Goal: Check status

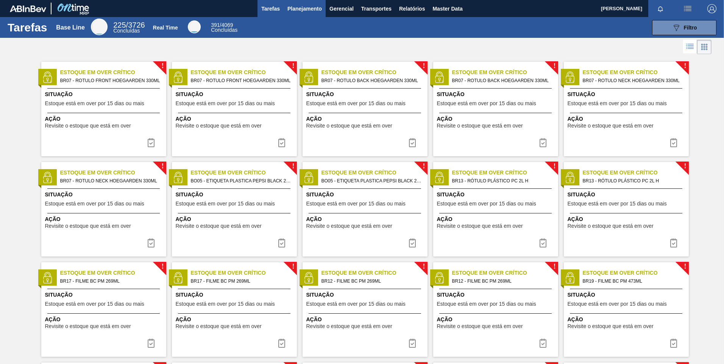
click at [299, 9] on span "Planejamento" at bounding box center [304, 8] width 34 height 9
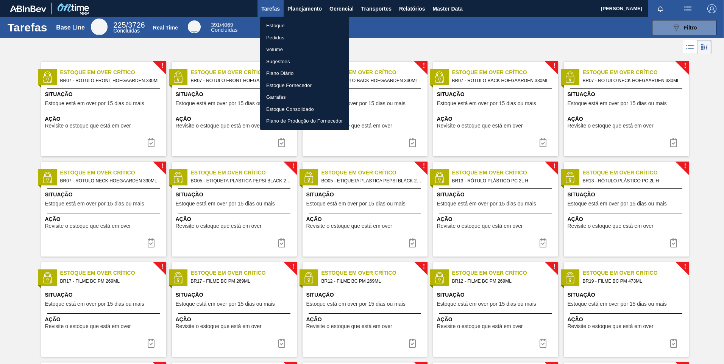
click at [288, 24] on li "Estoque" at bounding box center [304, 26] width 89 height 12
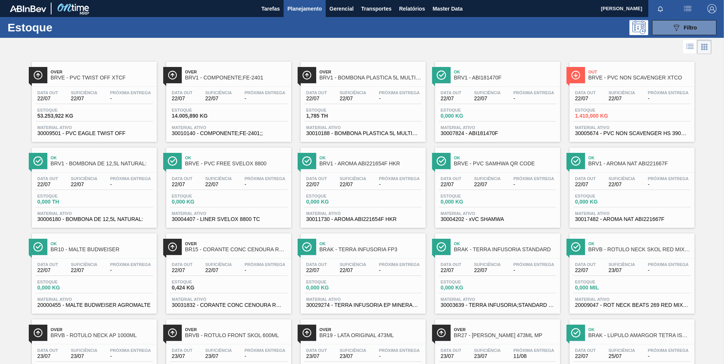
click at [300, 10] on span "Planejamento" at bounding box center [304, 8] width 34 height 9
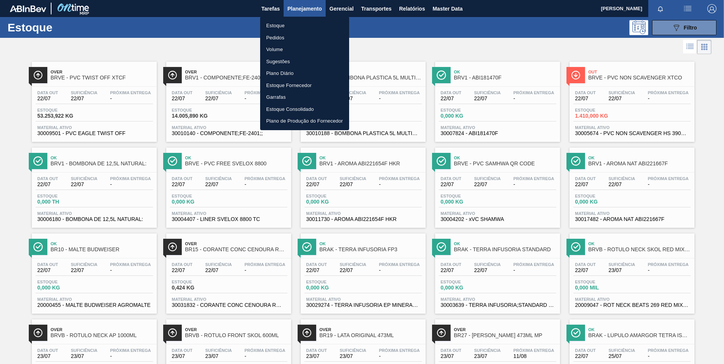
click at [485, 44] on div at bounding box center [362, 182] width 724 height 364
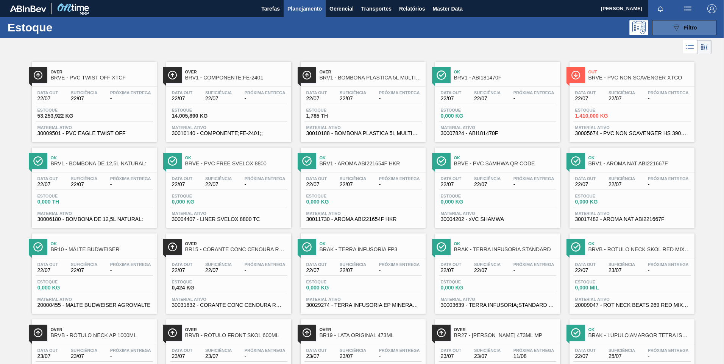
click at [690, 29] on span "Filtro" at bounding box center [689, 28] width 13 height 6
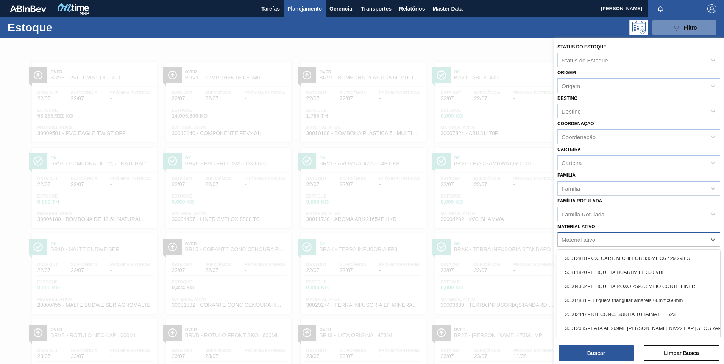
click at [609, 237] on div "Material ativo" at bounding box center [631, 239] width 148 height 11
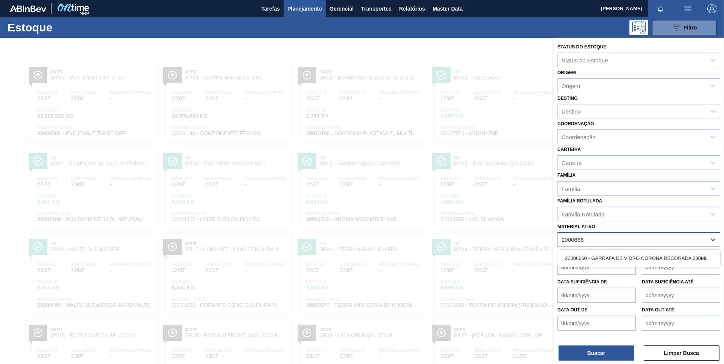
type ativo "20006660"
click at [600, 263] on div "20006660 - GARRAFA DE VIDRO CORONA DECORADA 330ML" at bounding box center [638, 258] width 163 height 14
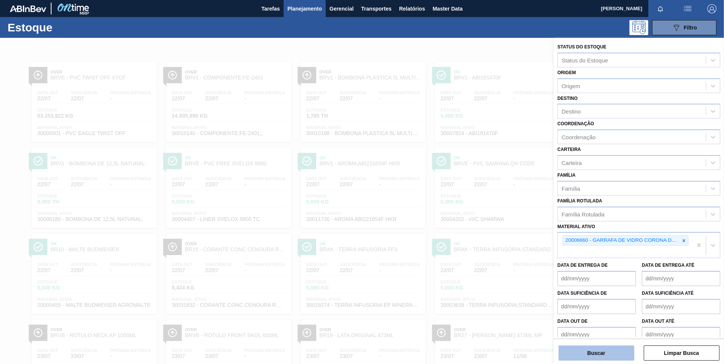
click at [595, 351] on button "Buscar" at bounding box center [596, 352] width 76 height 15
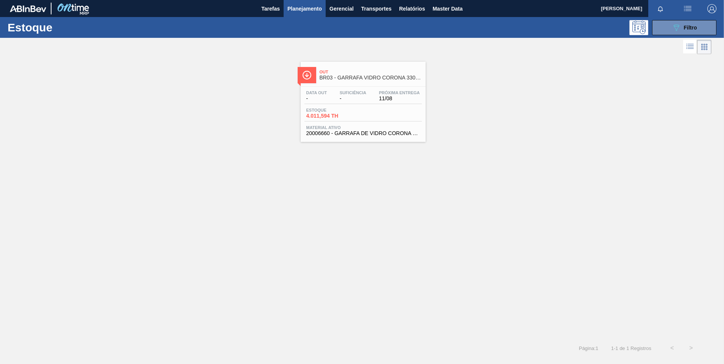
click at [381, 75] on span "BR03 - GARRAFA VIDRO CORONA 330ML" at bounding box center [370, 78] width 102 height 6
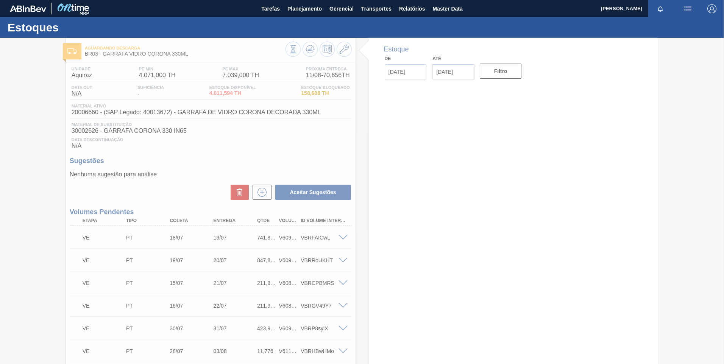
type input "[DATE]"
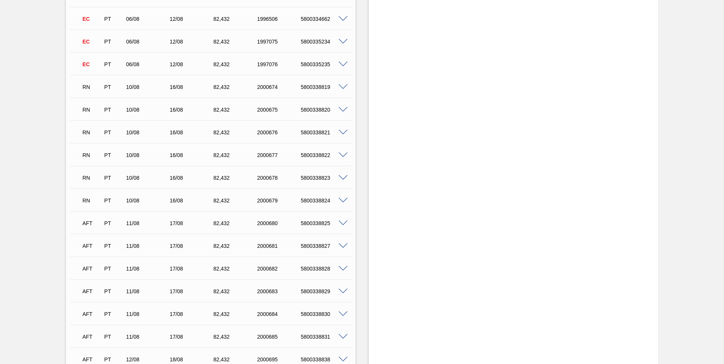
scroll to position [3515, 0]
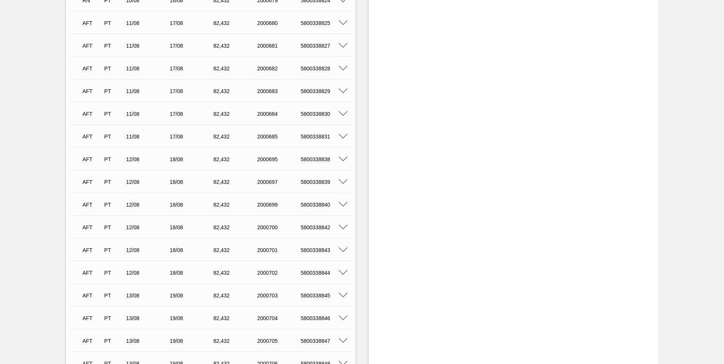
click at [342, 184] on span at bounding box center [342, 182] width 9 height 6
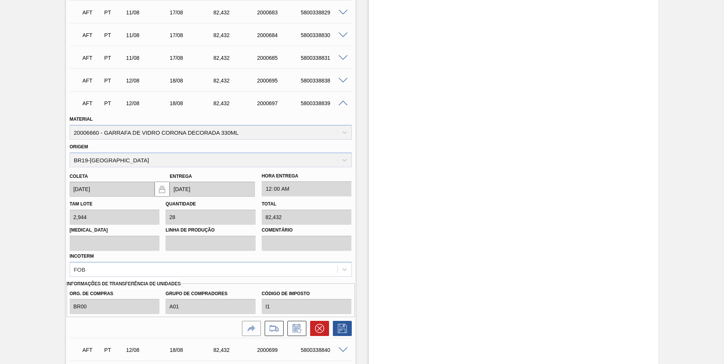
scroll to position [3590, 0]
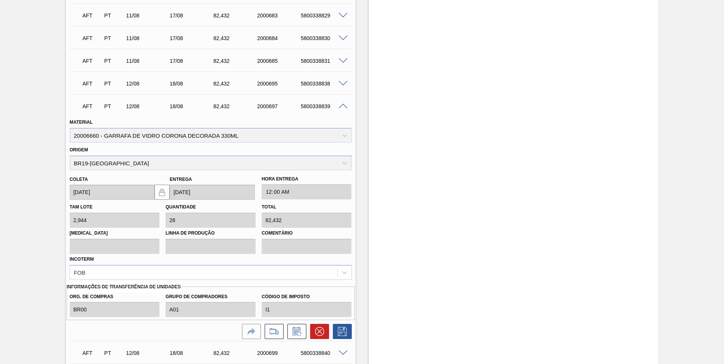
click at [341, 106] on span at bounding box center [342, 107] width 9 height 6
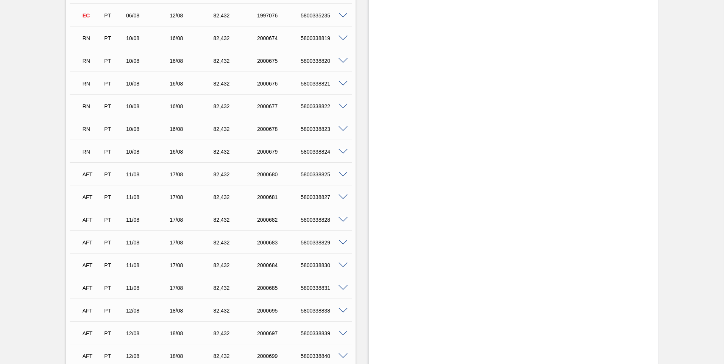
scroll to position [3288, 0]
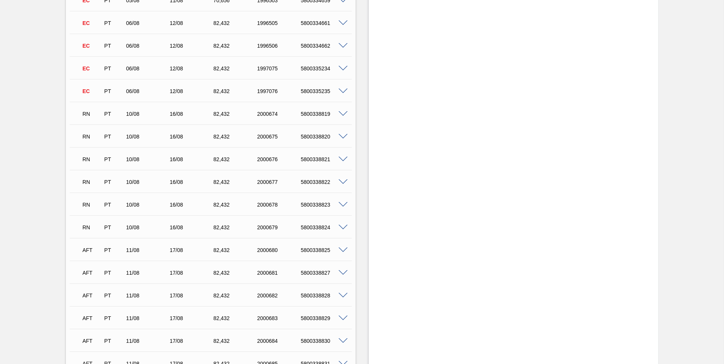
click at [342, 226] on span at bounding box center [342, 228] width 9 height 6
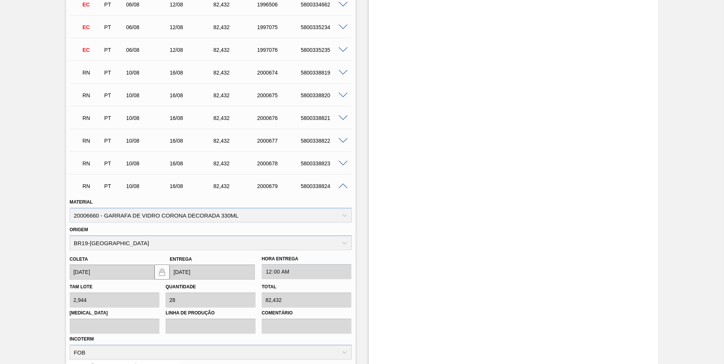
scroll to position [3215, 0]
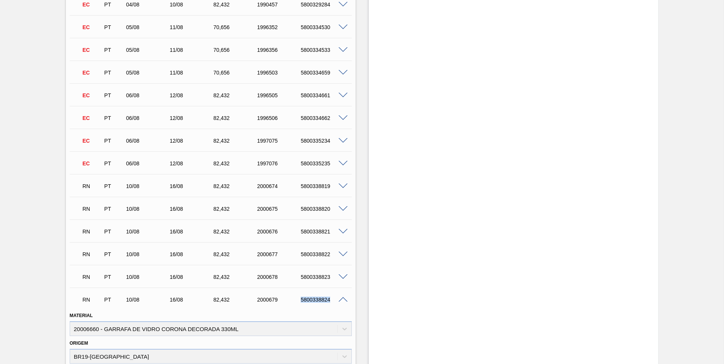
drag, startPoint x: 299, startPoint y: 300, endPoint x: 329, endPoint y: 299, distance: 30.7
click at [329, 299] on div "5800338824" at bounding box center [323, 300] width 49 height 6
copy div "5800338824"
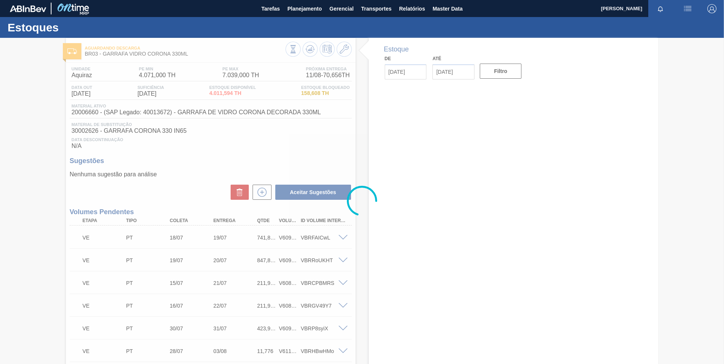
type input "[DATE]"
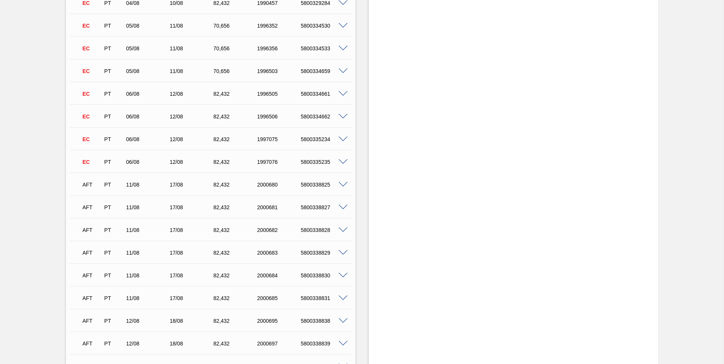
scroll to position [3216, 0]
click at [342, 186] on span at bounding box center [342, 186] width 9 height 6
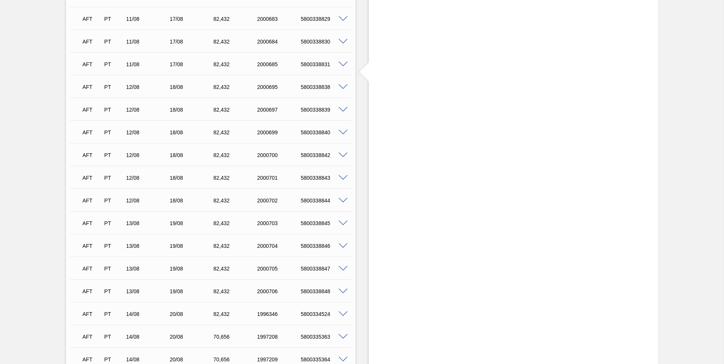
scroll to position [3696, 0]
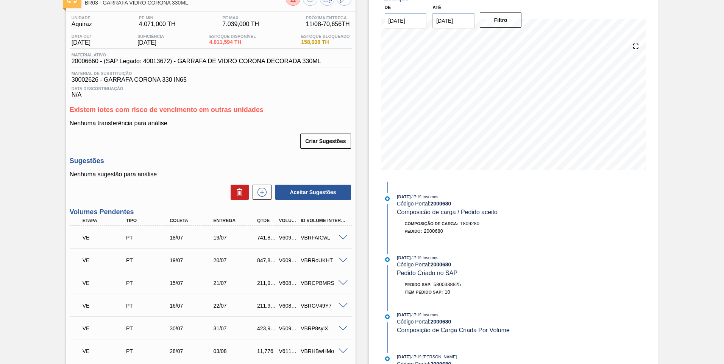
scroll to position [39, 0]
